Goal: Navigation & Orientation: Go to known website

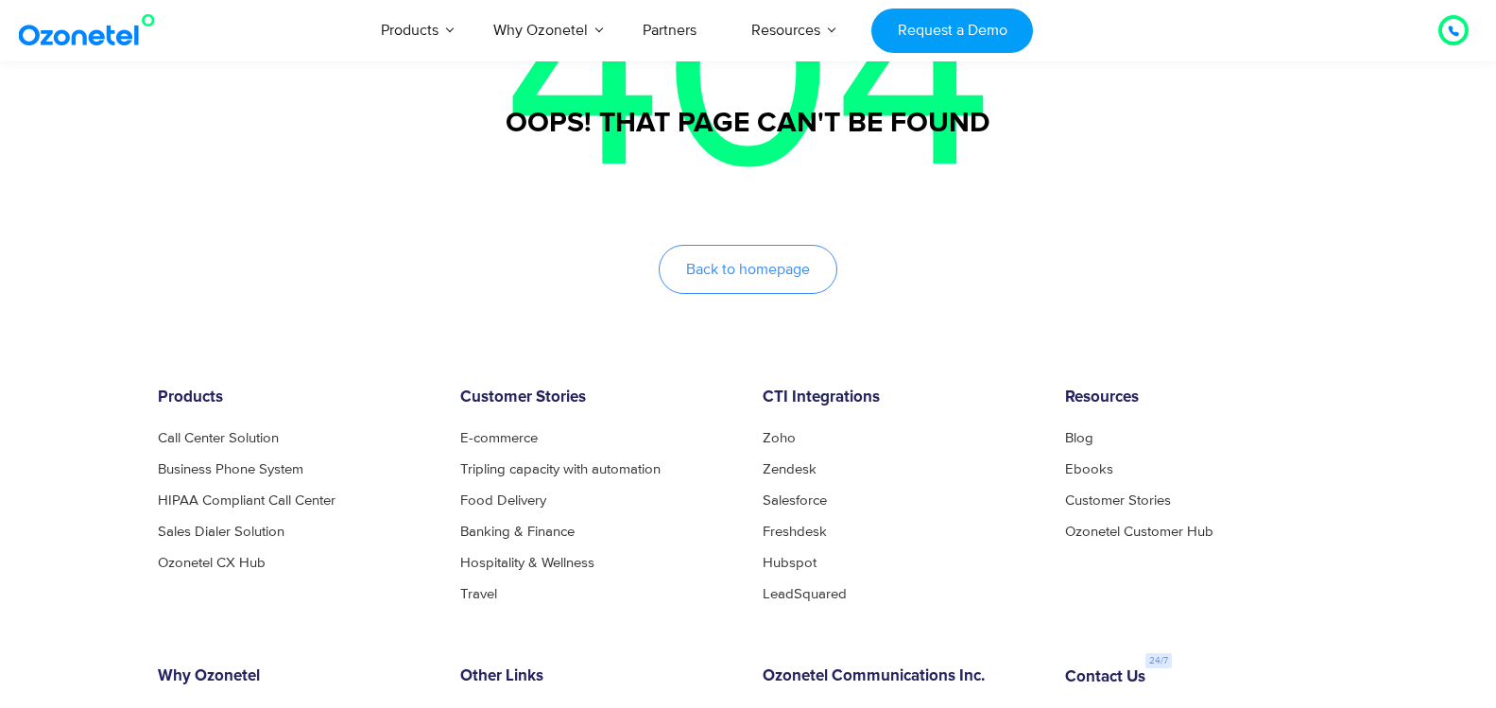
scroll to position [662, 0]
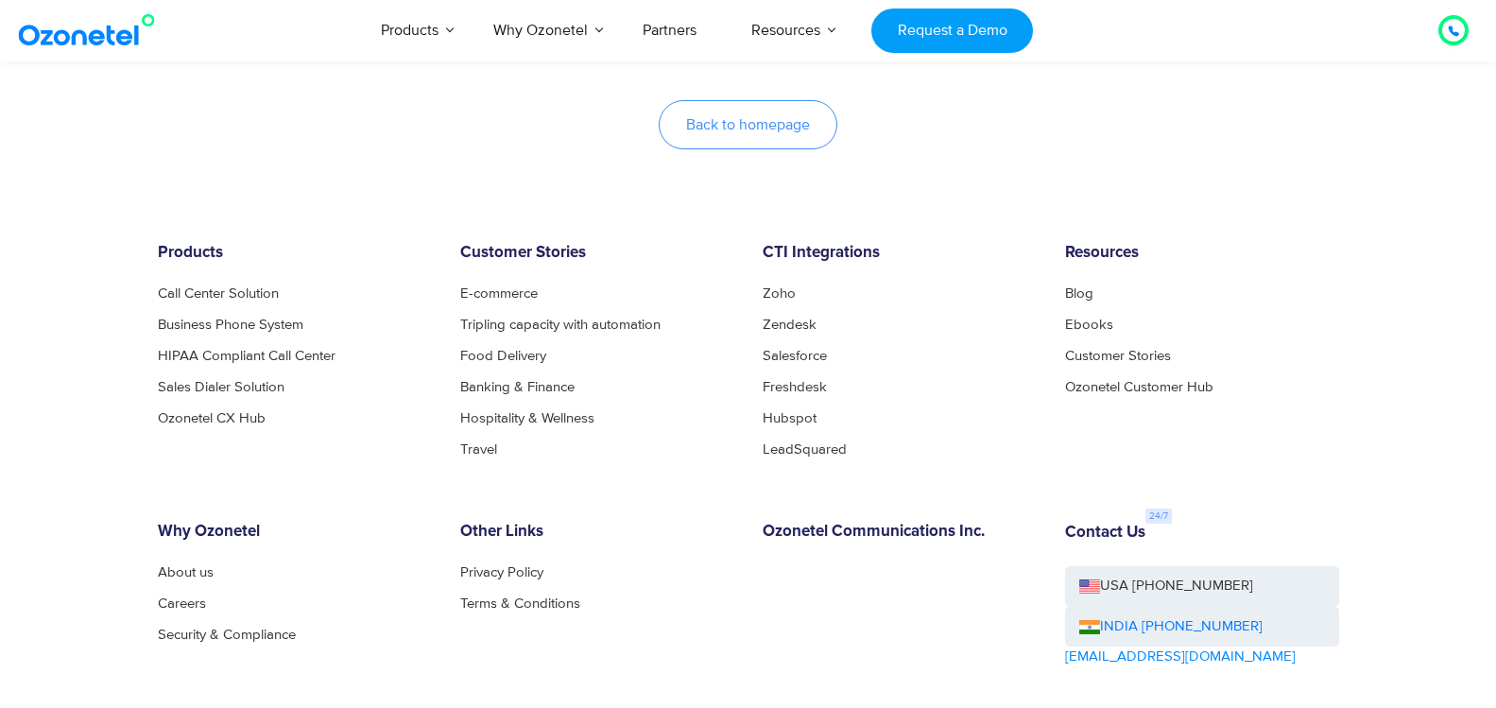
click at [749, 134] on link "Back to homepage" at bounding box center [748, 124] width 179 height 49
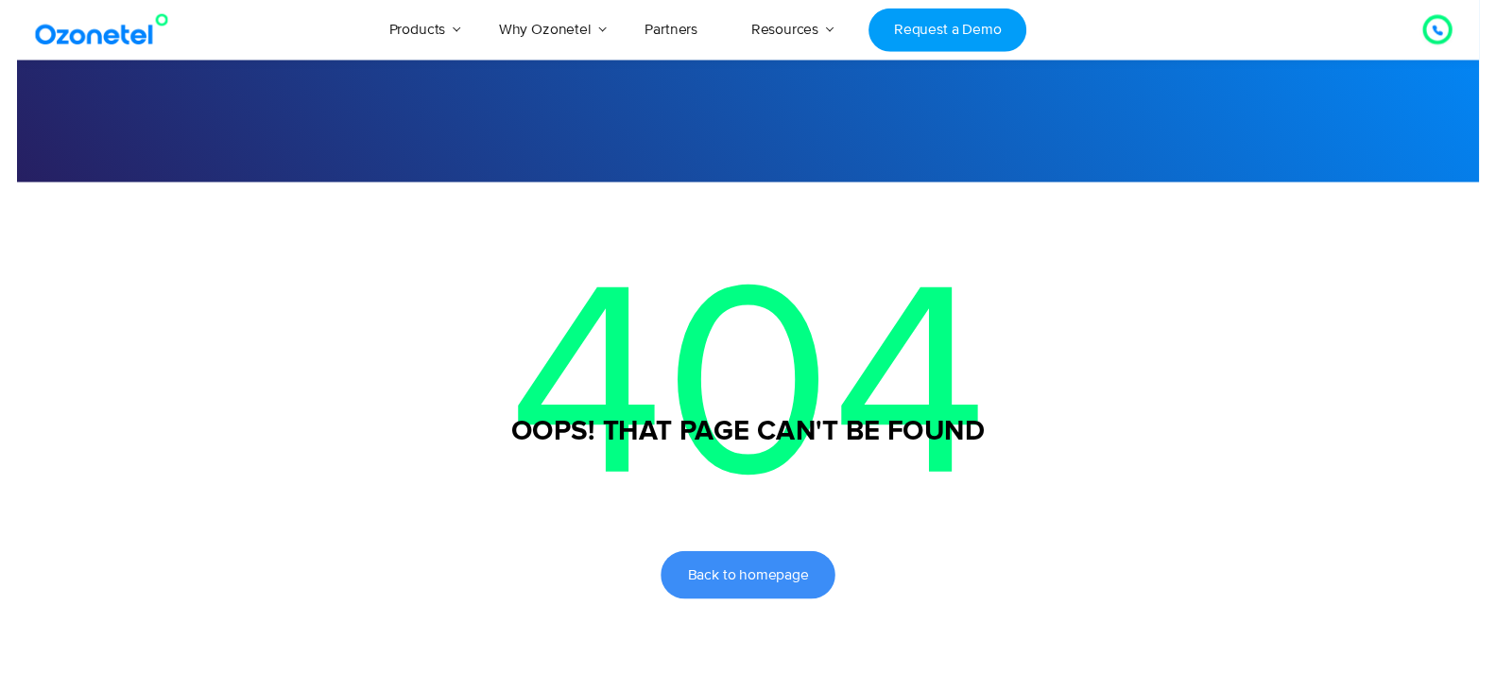
scroll to position [0, 0]
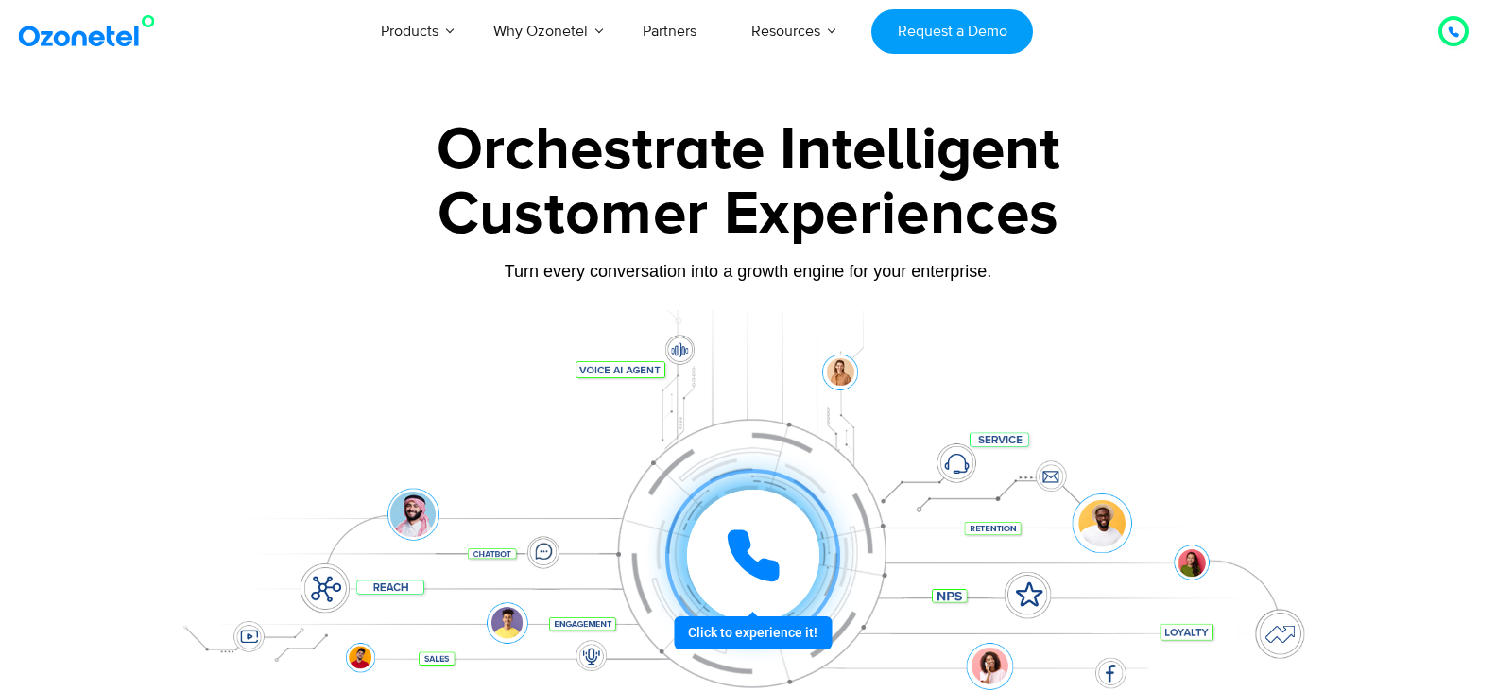
click at [608, 180] on div "Customer Experiences" at bounding box center [749, 214] width 1182 height 91
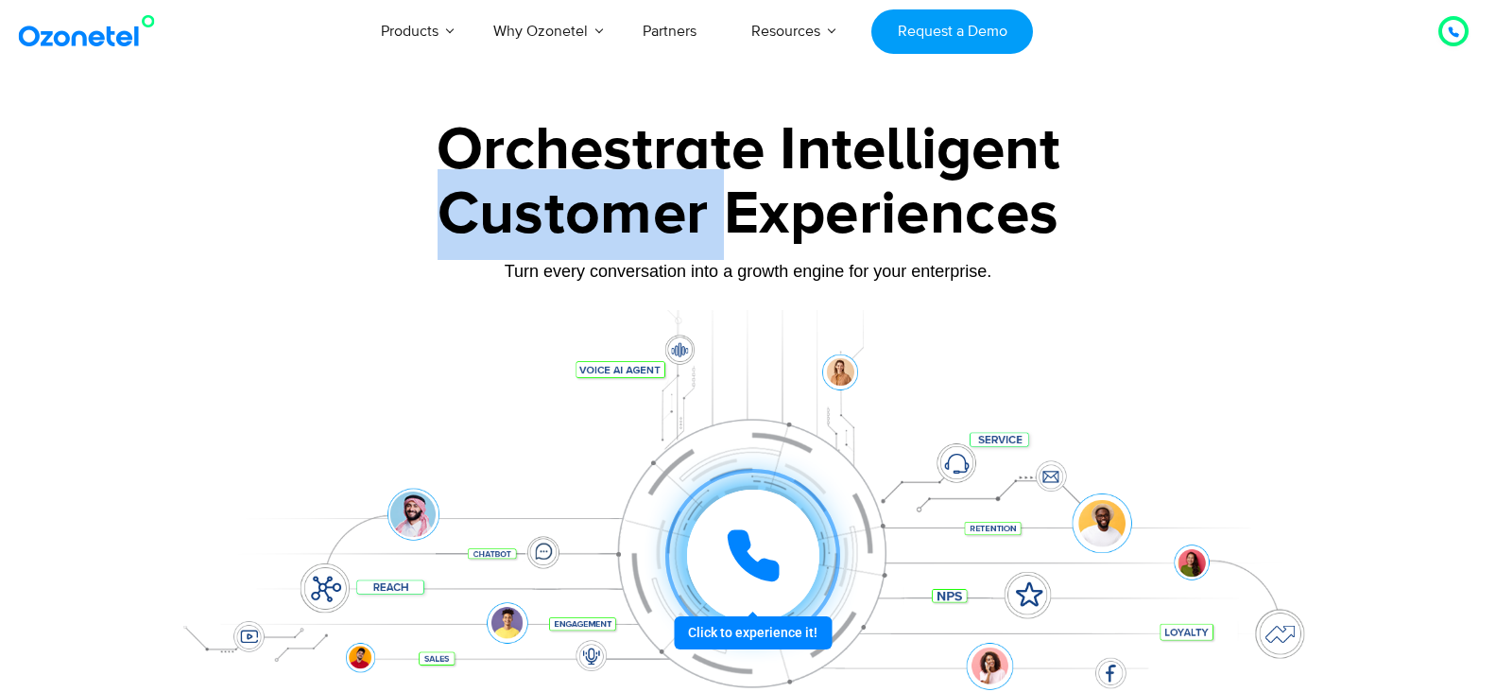
click at [608, 180] on div "Customer Experiences" at bounding box center [749, 214] width 1182 height 91
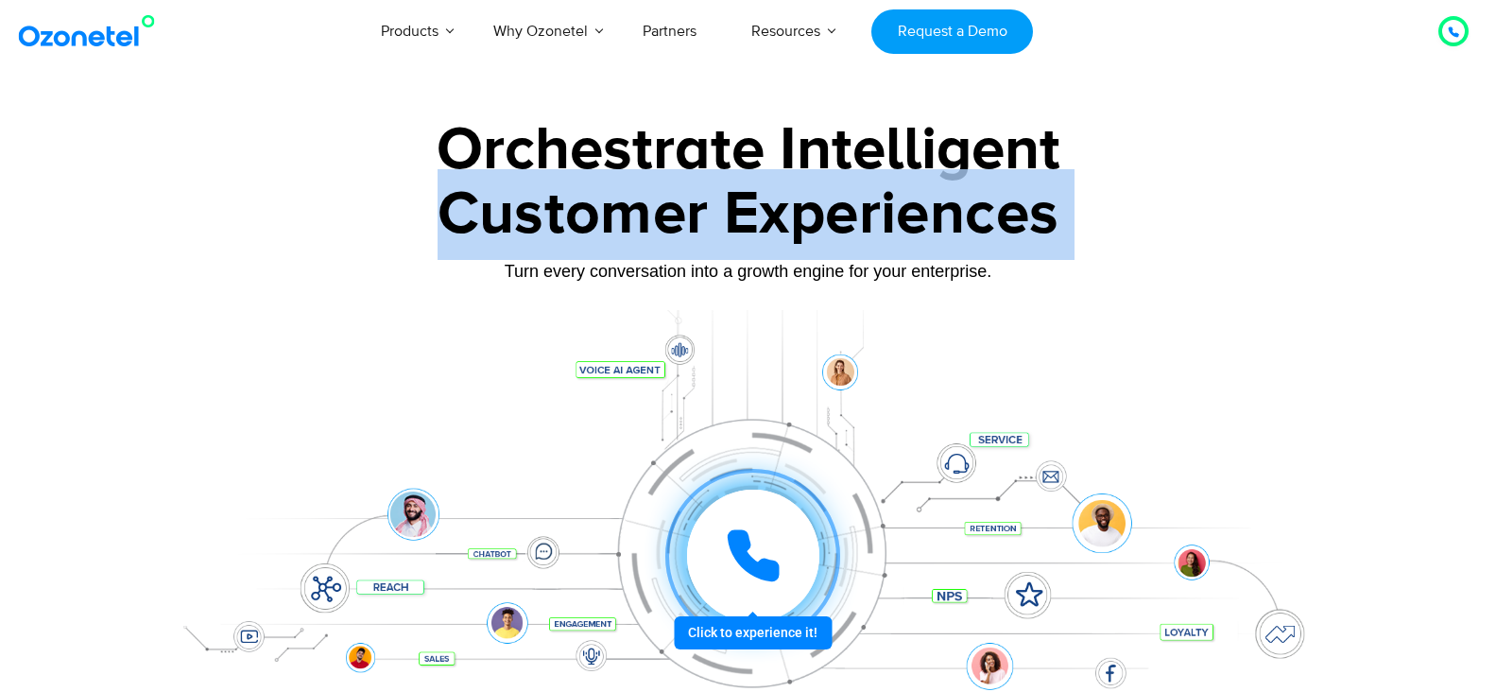
click at [608, 180] on div "Customer Experiences" at bounding box center [749, 214] width 1182 height 91
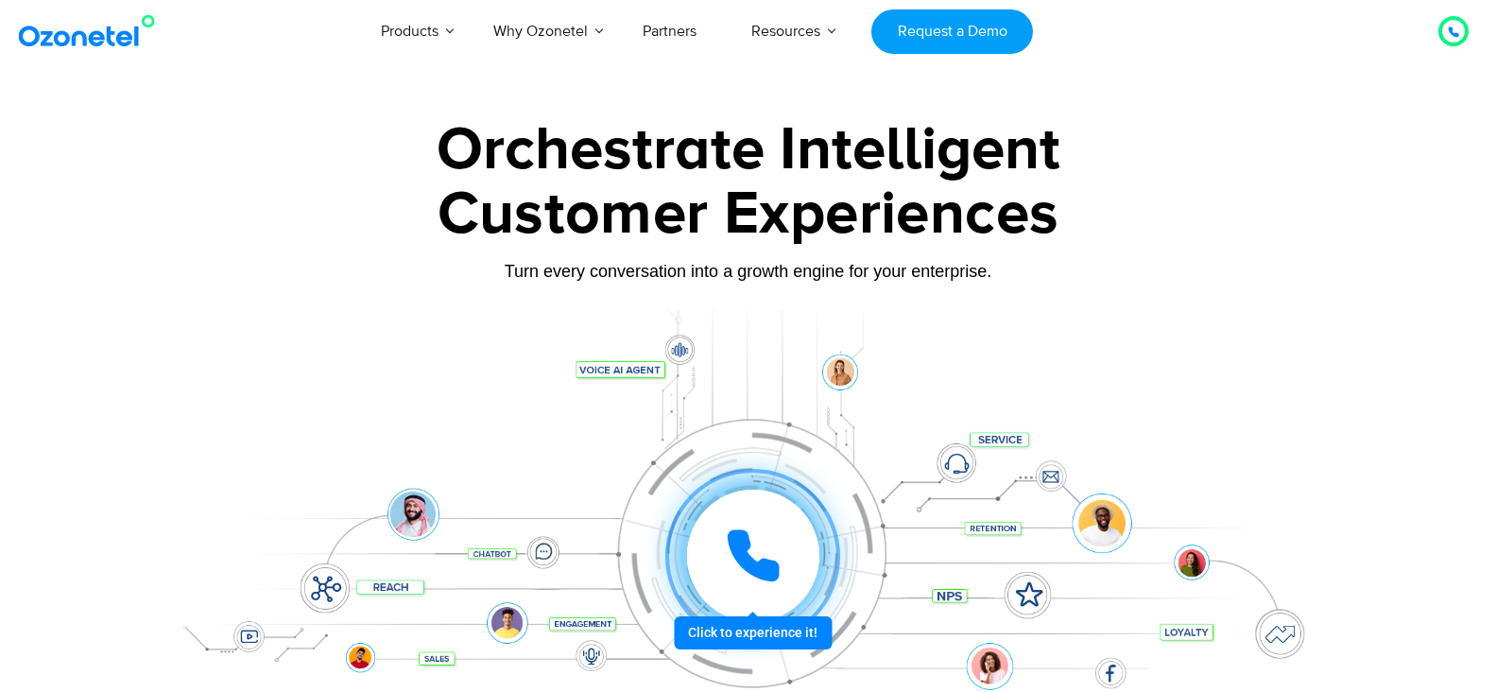
click at [683, 152] on div "Orchestrate Intelligent" at bounding box center [749, 150] width 1182 height 61
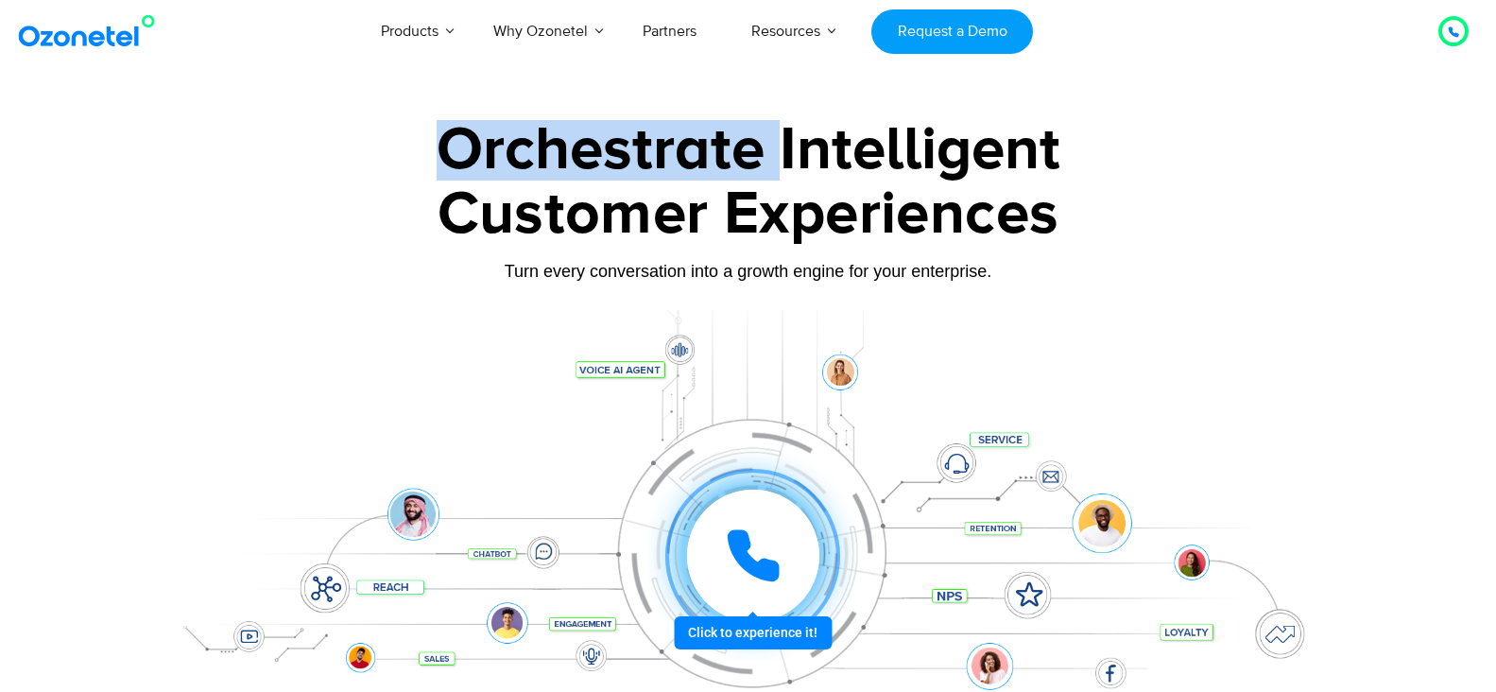
click at [683, 152] on div "Orchestrate Intelligent" at bounding box center [749, 150] width 1182 height 61
